Goal: Obtain resource: Obtain resource

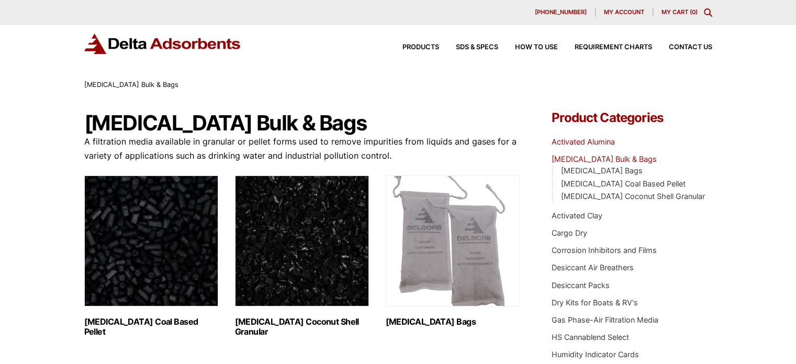
click at [595, 139] on link "Activated Alumina" at bounding box center [583, 141] width 63 height 9
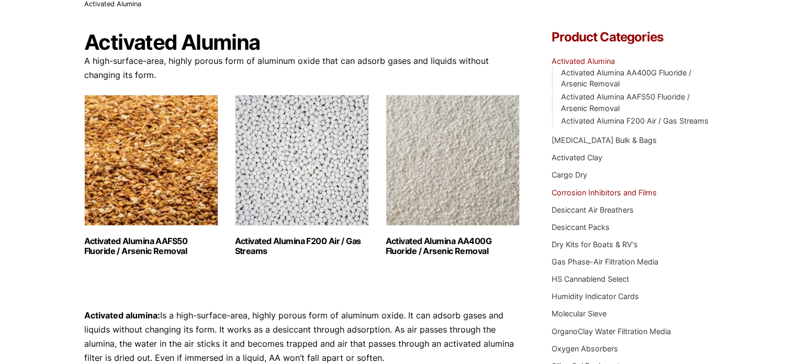
scroll to position [157, 0]
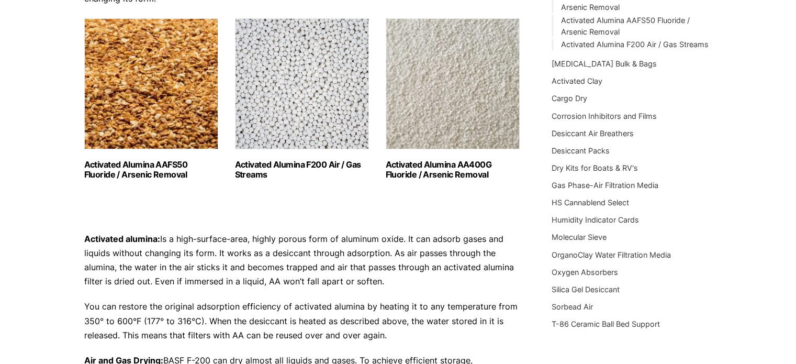
click at [294, 110] on img "Visit product category Activated Alumina F200 Air / Gas Streams" at bounding box center [302, 83] width 134 height 131
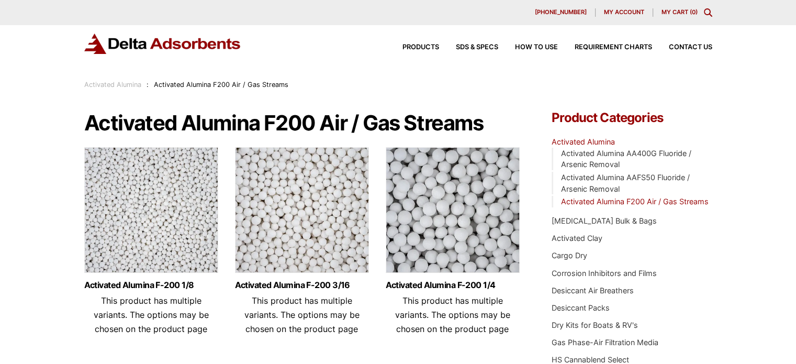
scroll to position [52, 0]
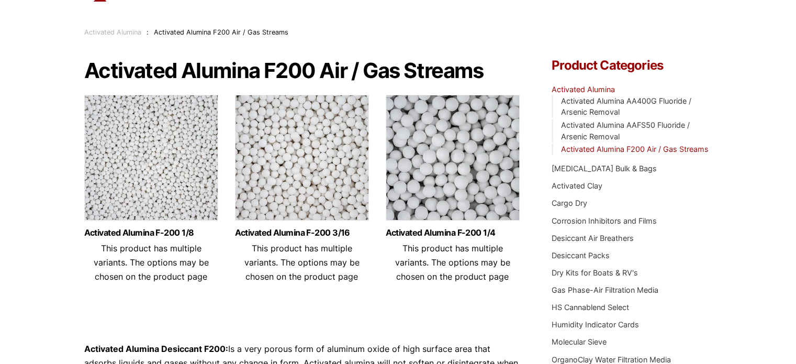
click at [297, 157] on img at bounding box center [302, 160] width 134 height 131
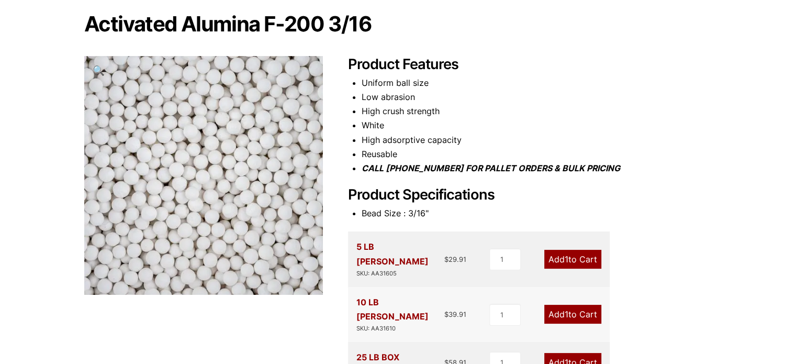
scroll to position [105, 0]
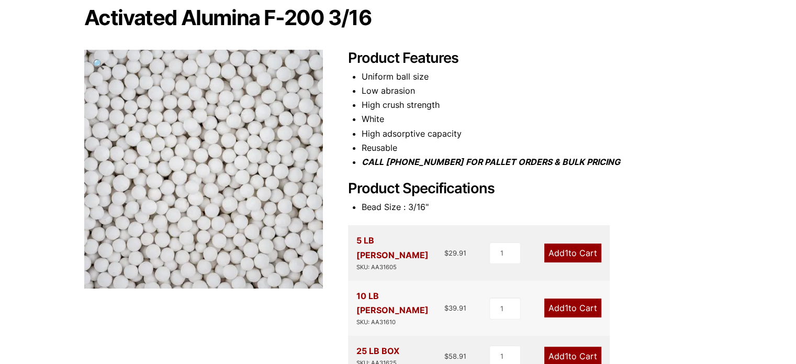
click at [667, 150] on li "Reusable" at bounding box center [537, 148] width 351 height 14
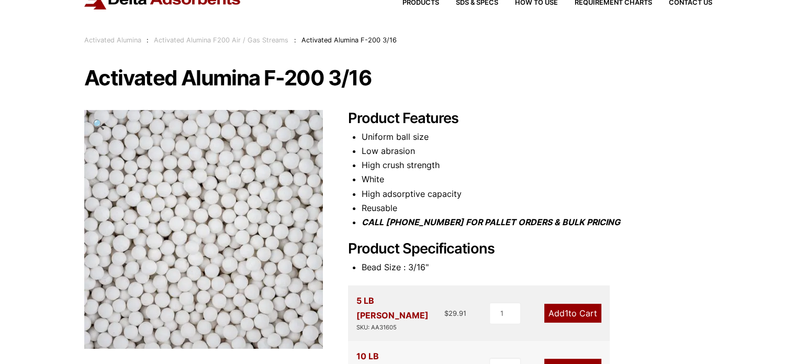
scroll to position [0, 0]
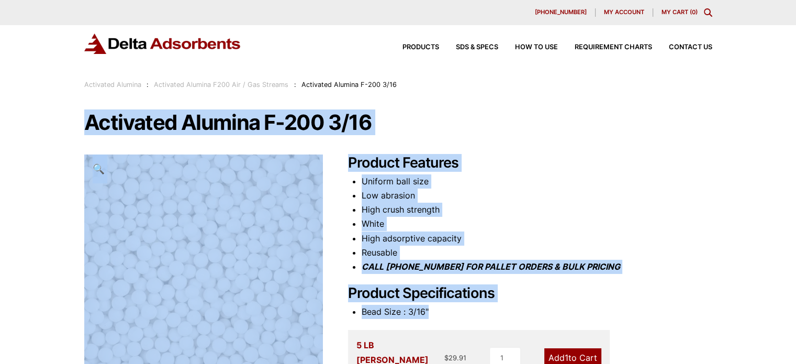
drag, startPoint x: 74, startPoint y: 117, endPoint x: 583, endPoint y: 253, distance: 526.8
click at [559, 174] on li "Uniform ball size" at bounding box center [537, 181] width 351 height 14
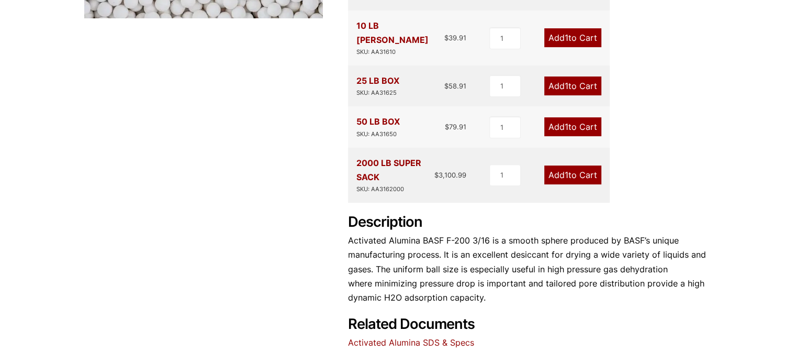
scroll to position [375, 0]
click at [446, 337] on link "Activated Alumina SDS & Specs" at bounding box center [411, 342] width 126 height 10
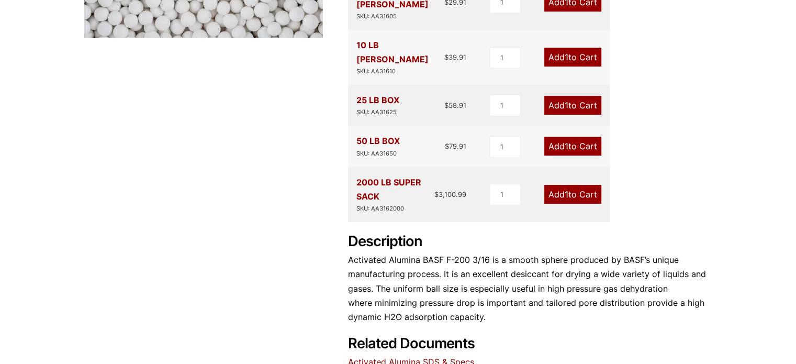
scroll to position [419, 0]
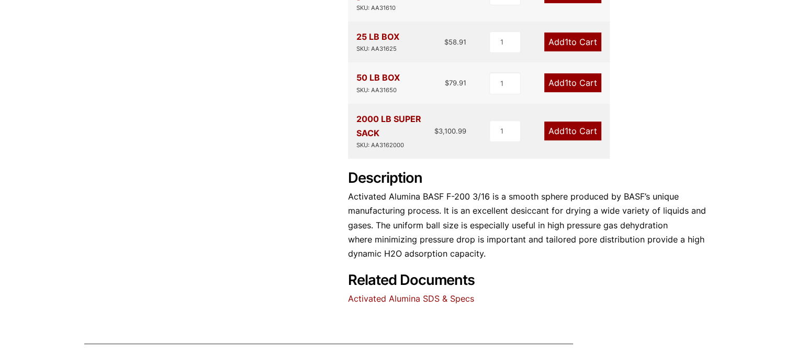
click at [377, 293] on link "Activated Alumina SDS & Specs" at bounding box center [411, 298] width 126 height 10
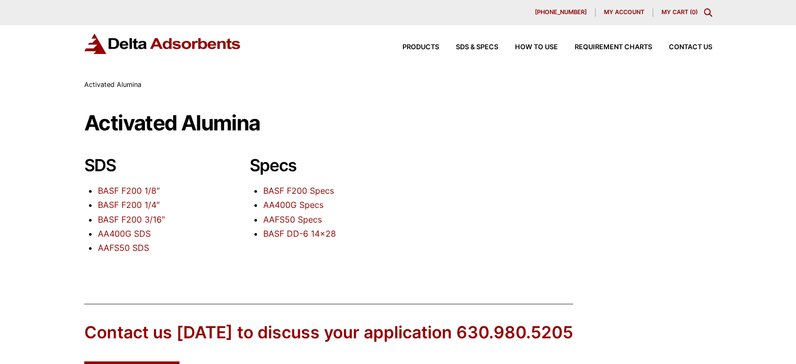
click at [136, 215] on link "BASF F200 3/16″" at bounding box center [131, 219] width 67 height 10
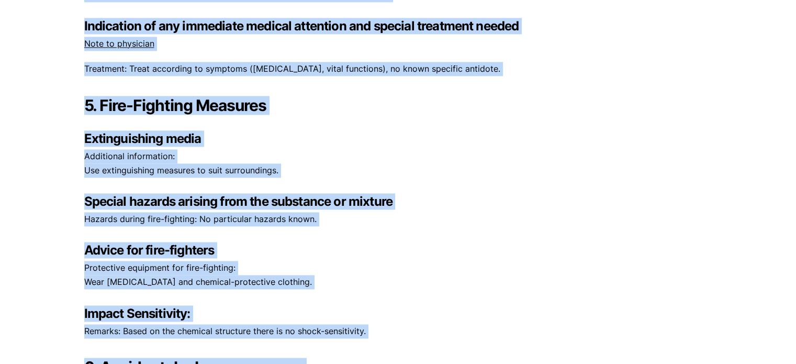
scroll to position [1540, 0]
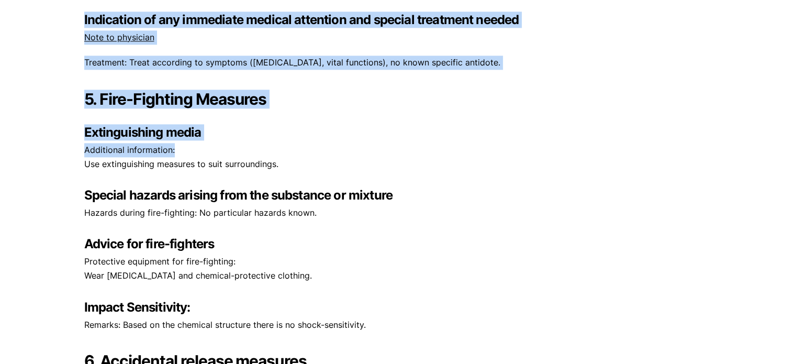
drag, startPoint x: 57, startPoint y: 133, endPoint x: 666, endPoint y: 145, distance: 609.6
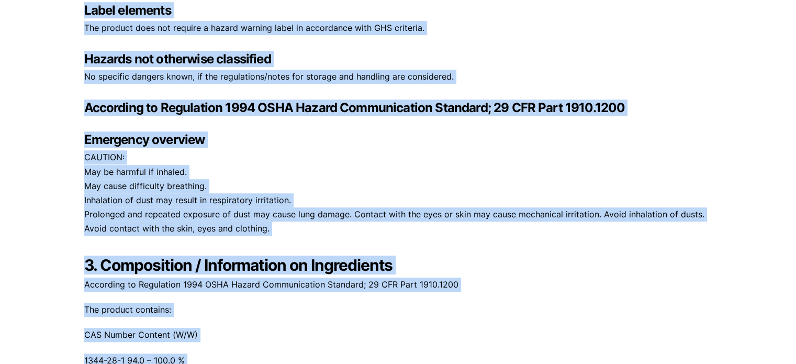
click at [628, 161] on p "CAUTION: May be harmful if inhaled. May cause difficulty breathing. Inhalation …" at bounding box center [398, 192] width 628 height 85
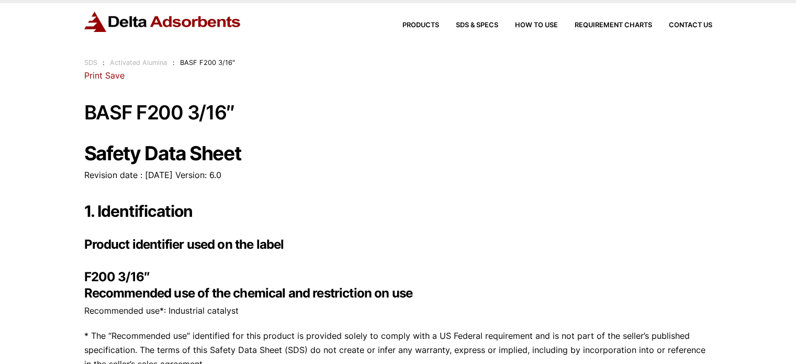
scroll to position [0, 0]
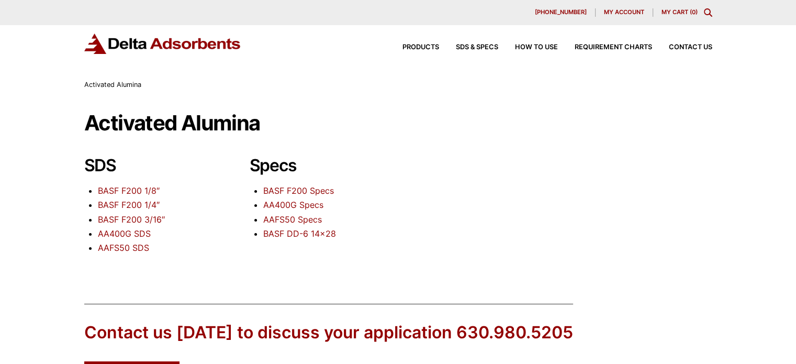
click at [159, 221] on link "BASF F200 3/16″" at bounding box center [131, 219] width 67 height 10
